Goal: Navigation & Orientation: Find specific page/section

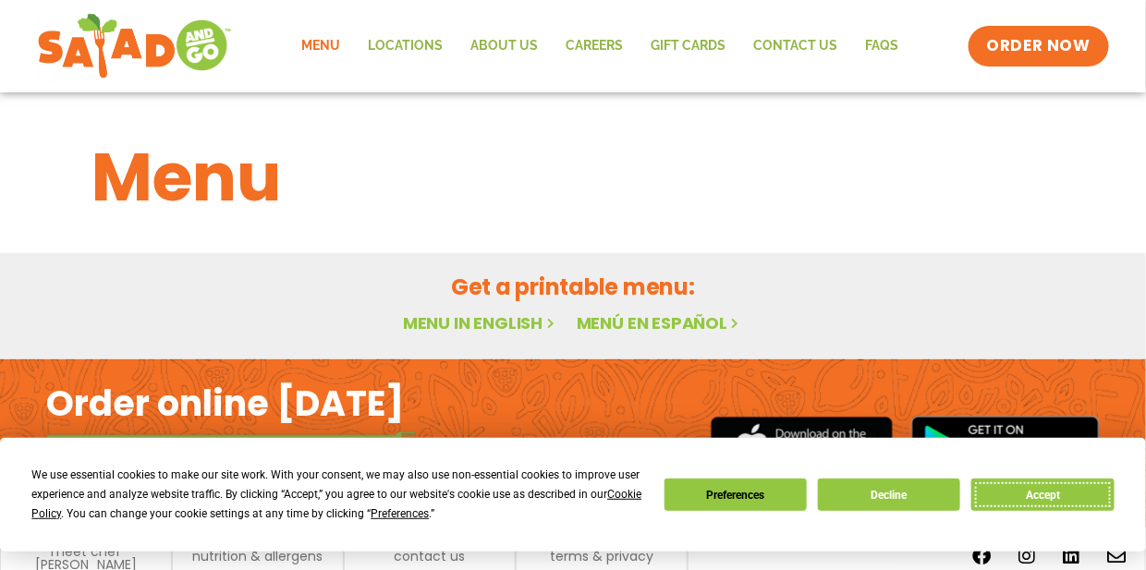
click at [1038, 496] on button "Accept" at bounding box center [1042, 495] width 142 height 32
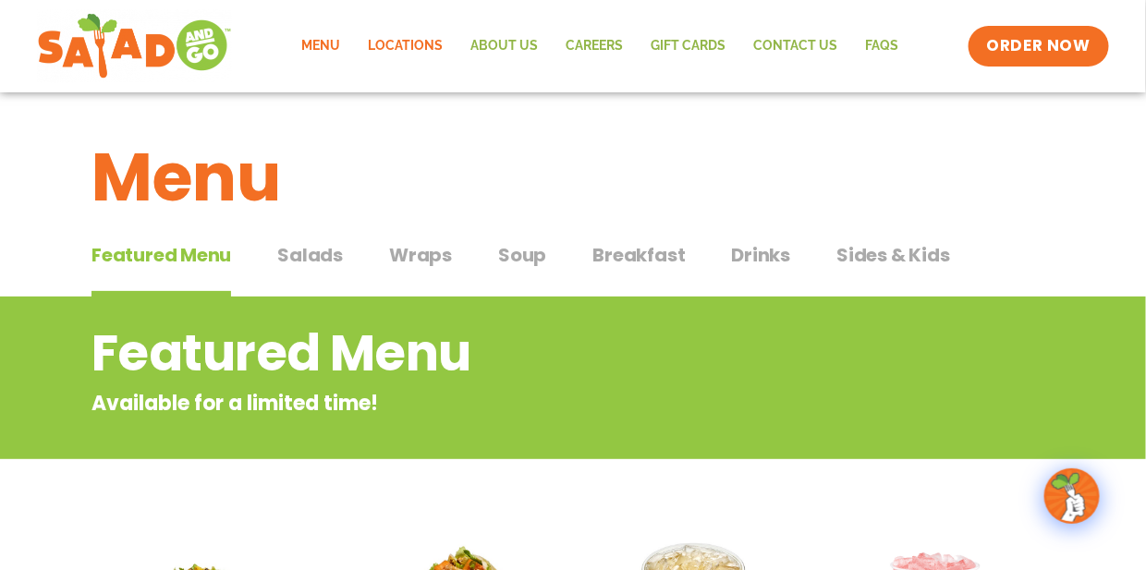
click at [405, 40] on link "Locations" at bounding box center [405, 46] width 103 height 43
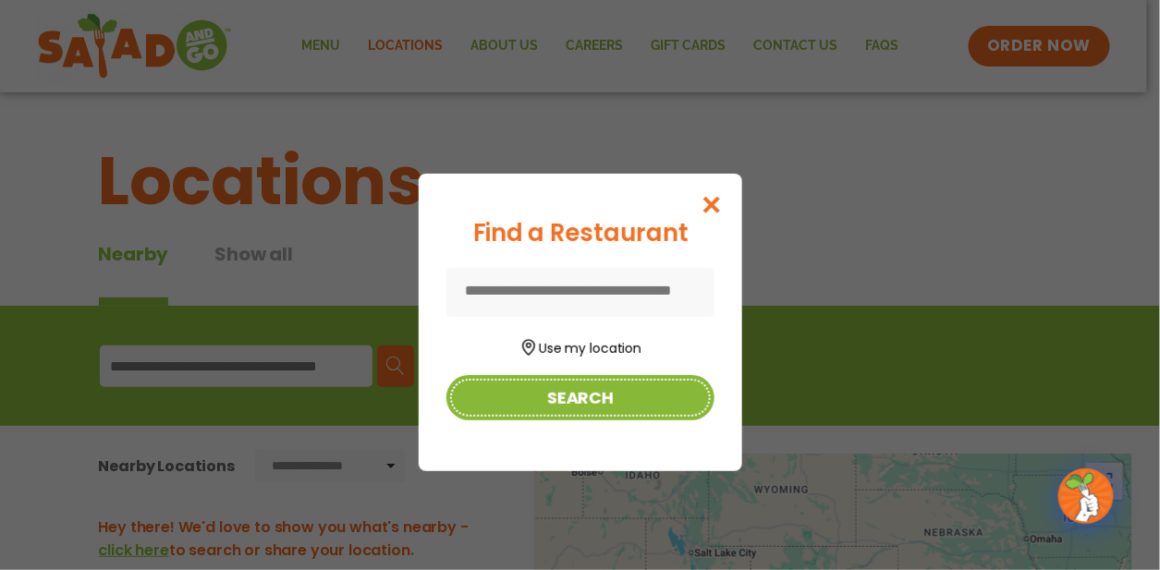
click at [603, 396] on button "Search" at bounding box center [580, 397] width 268 height 45
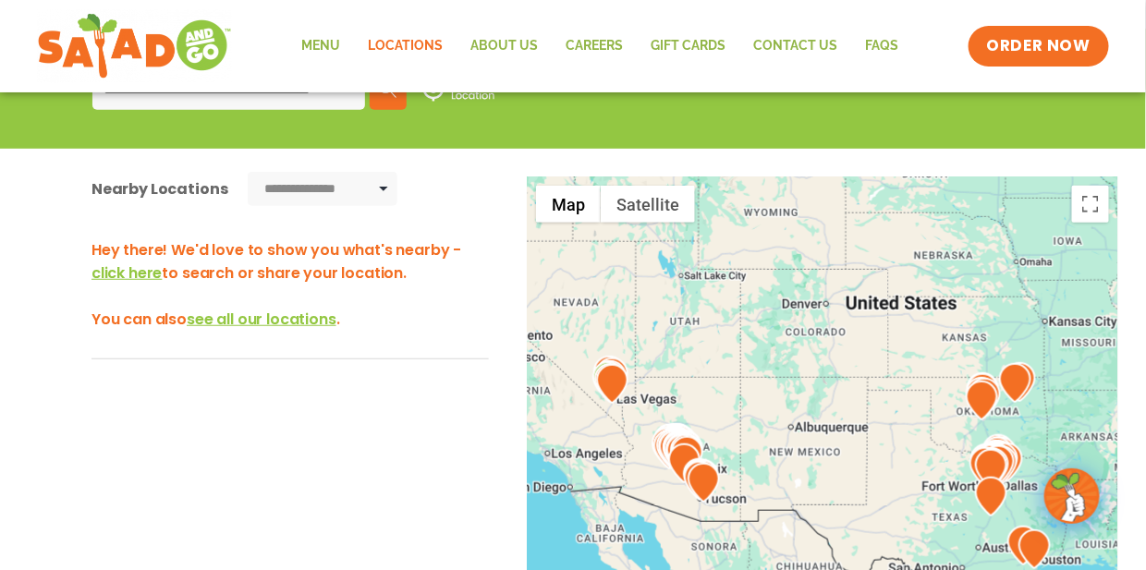
scroll to position [185, 0]
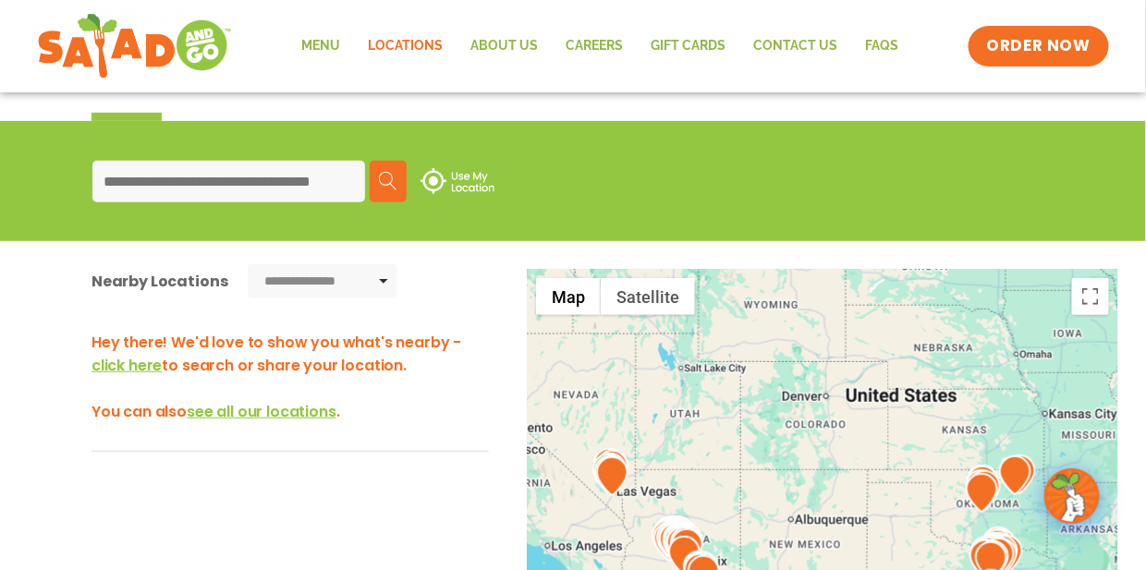
click at [148, 177] on input at bounding box center [228, 182] width 273 height 42
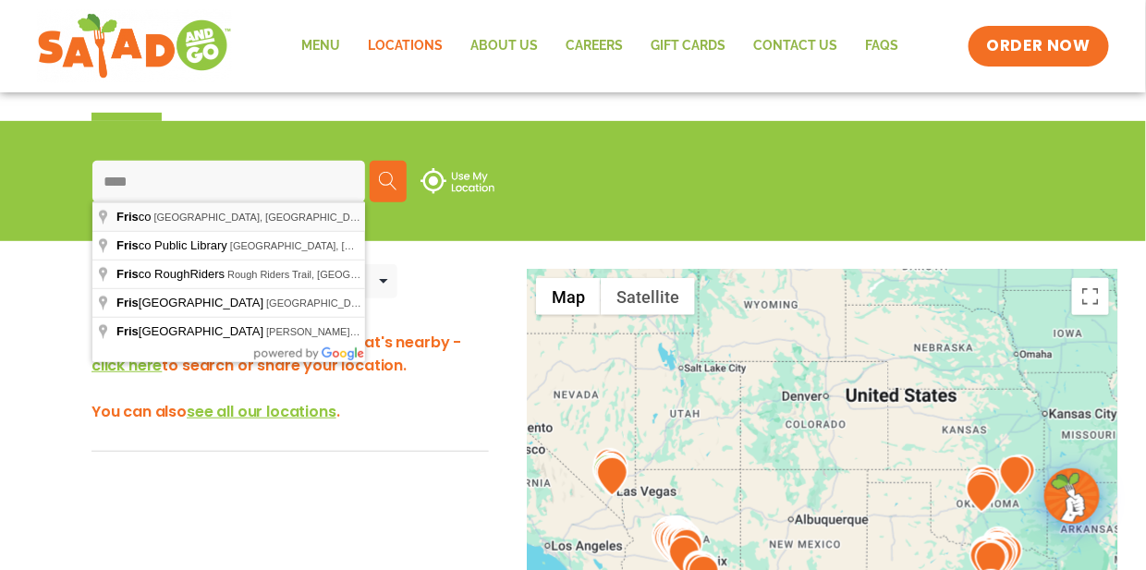
type input "**********"
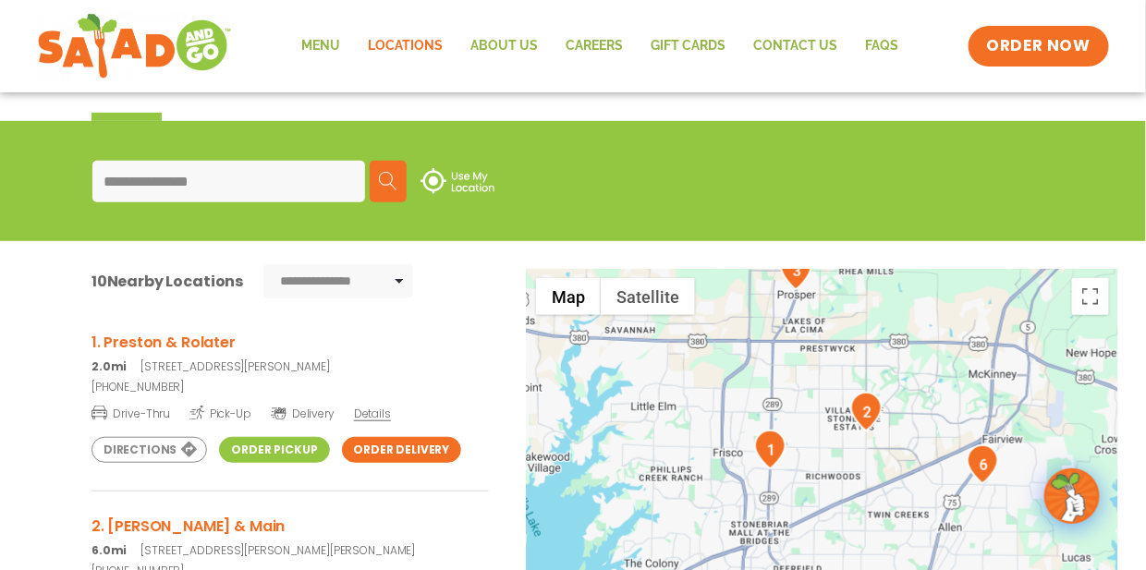
drag, startPoint x: 539, startPoint y: 419, endPoint x: 565, endPoint y: 395, distance: 36.6
click at [565, 395] on div at bounding box center [822, 575] width 591 height 612
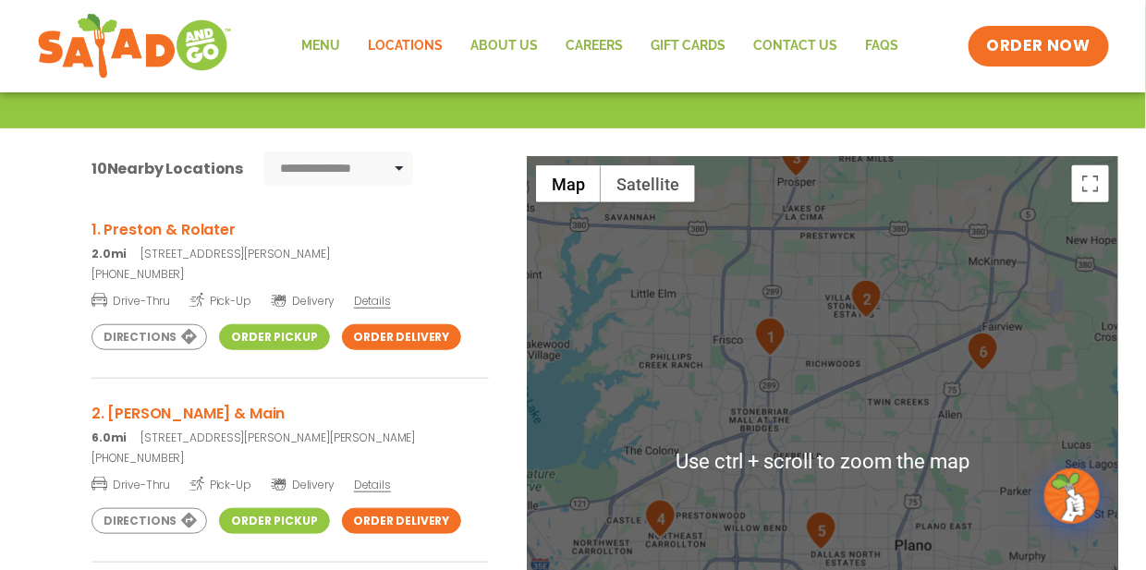
scroll to position [370, 0]
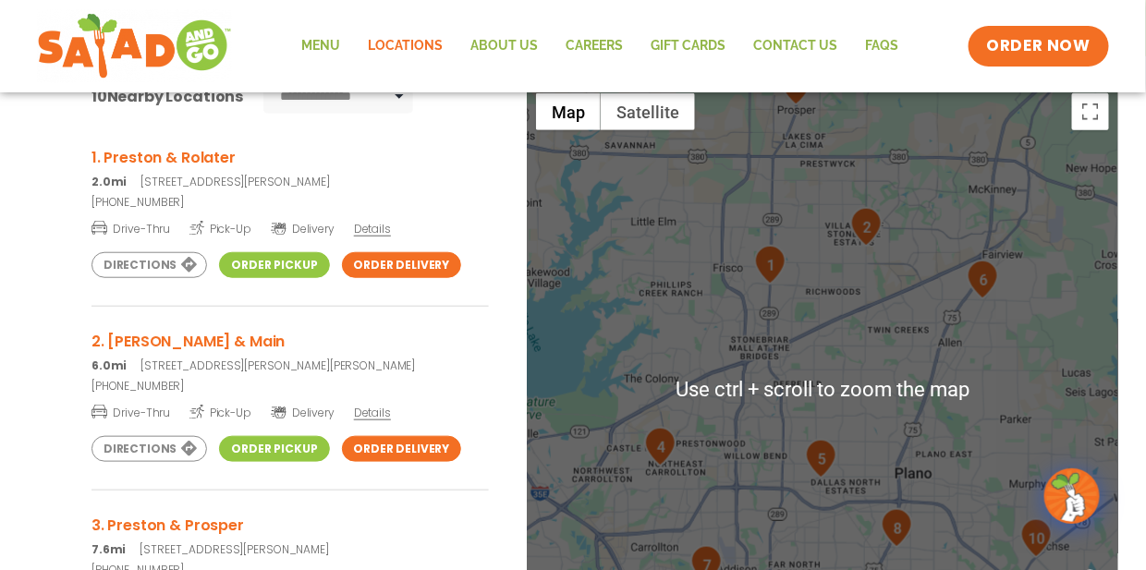
click at [797, 388] on div at bounding box center [822, 390] width 591 height 612
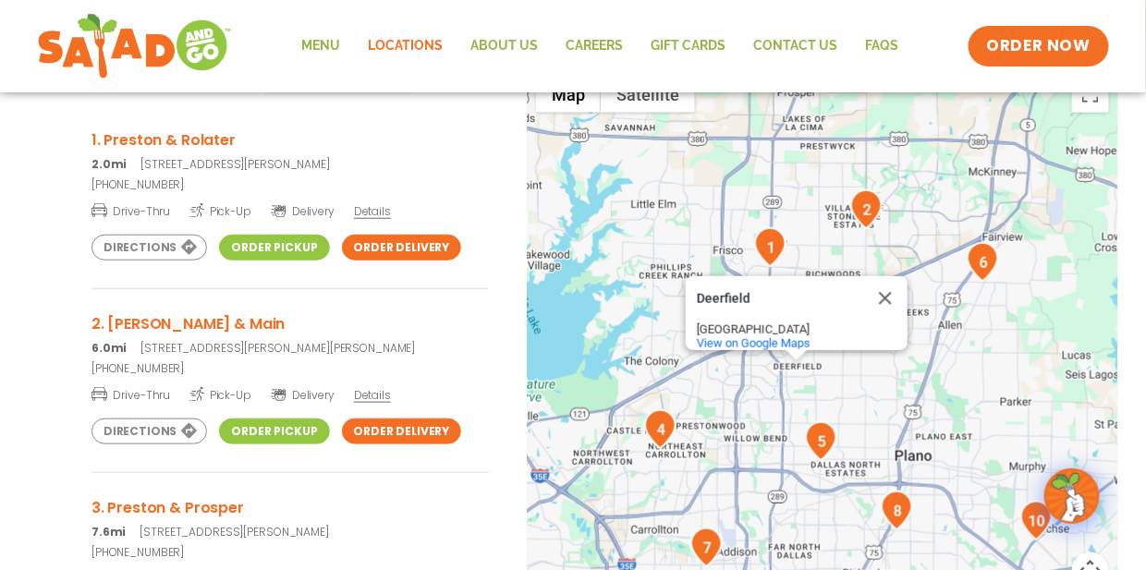
scroll to position [295, 0]
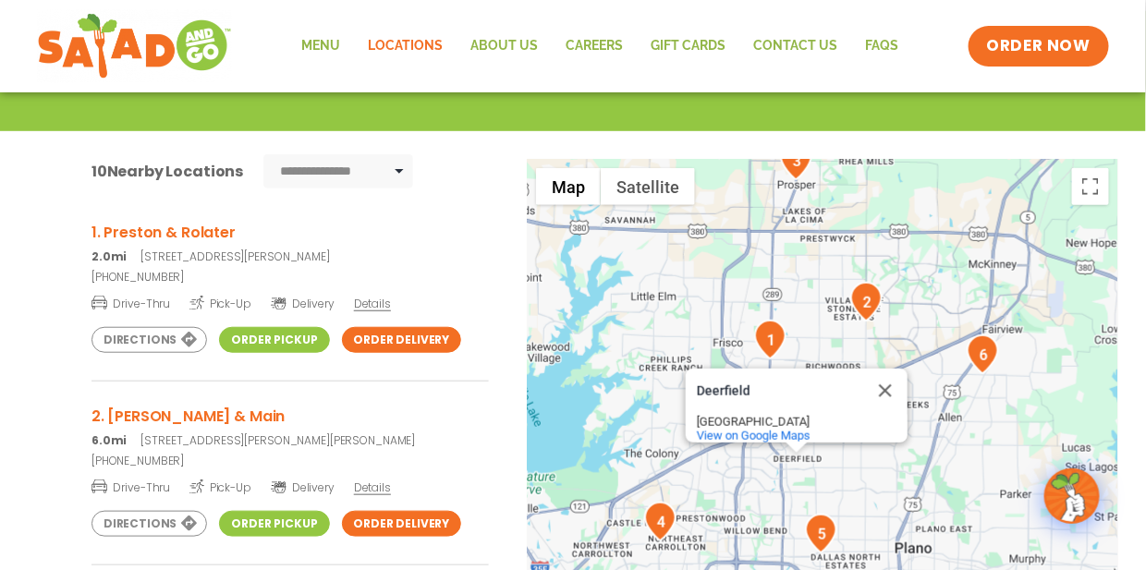
click at [824, 317] on div "[GEOGRAPHIC_DATA] View on Google Maps" at bounding box center [822, 465] width 591 height 612
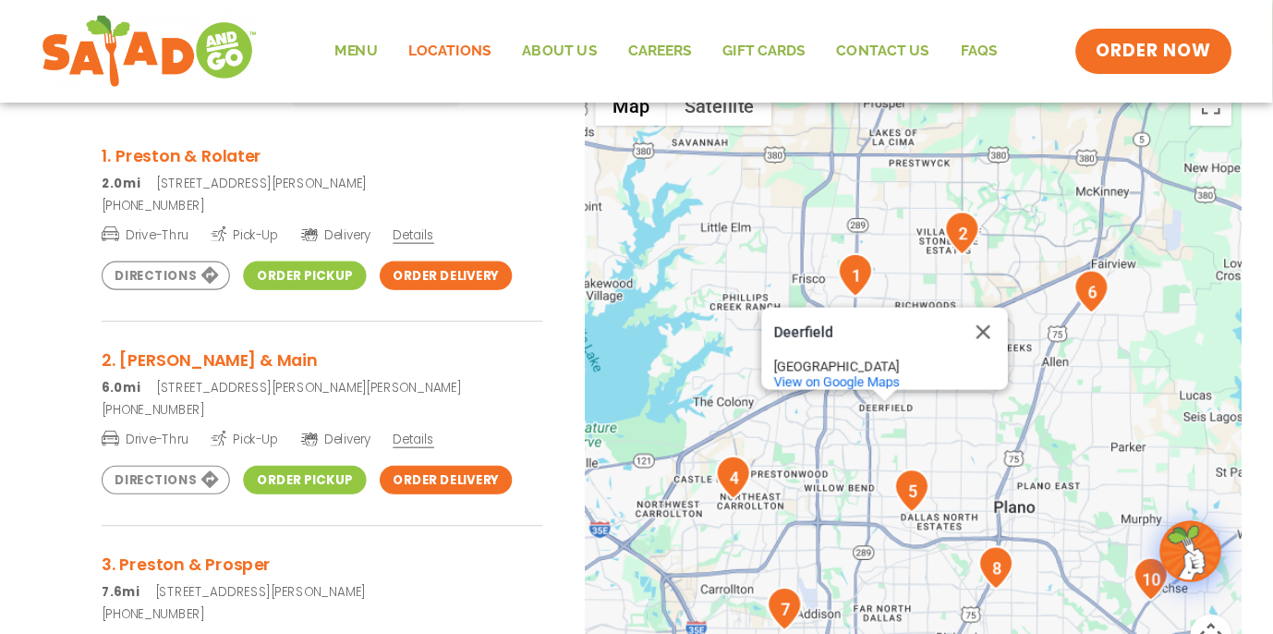
scroll to position [387, 0]
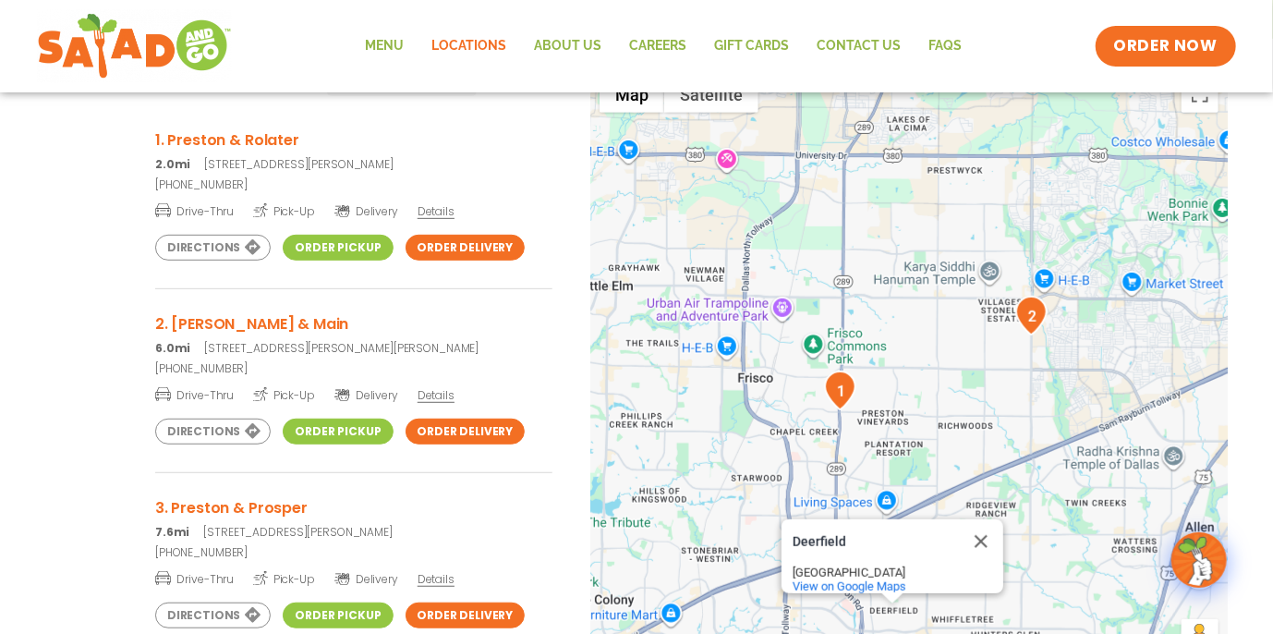
drag, startPoint x: 833, startPoint y: 198, endPoint x: 869, endPoint y: 390, distance: 195.4
click at [869, 395] on div "[GEOGRAPHIC_DATA] View on Google Maps" at bounding box center [909, 373] width 638 height 612
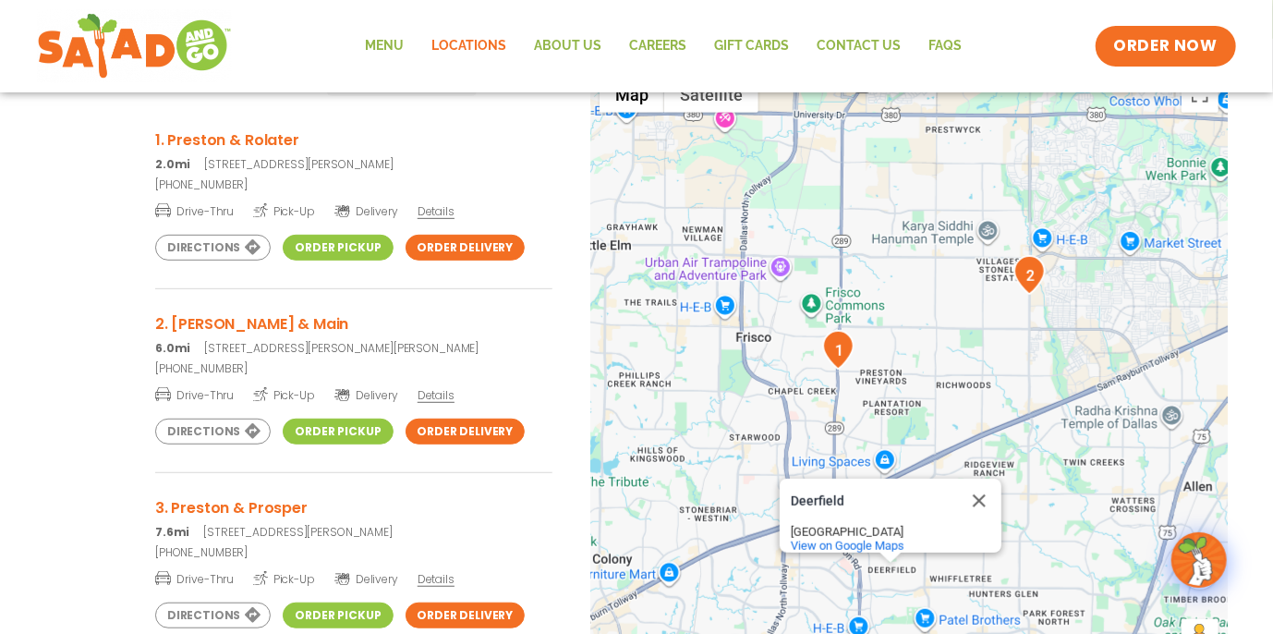
click at [840, 351] on img "1" at bounding box center [838, 350] width 32 height 40
click at [204, 244] on link "Directions" at bounding box center [212, 248] width 115 height 26
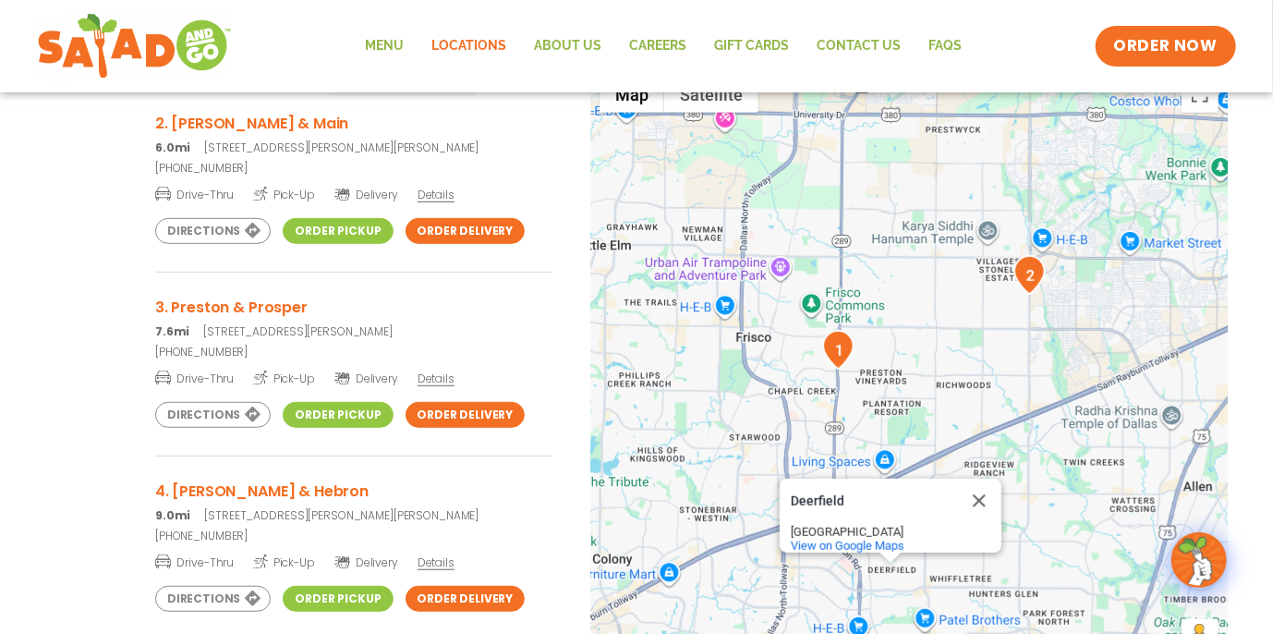
scroll to position [0, 0]
